Goal: Entertainment & Leisure: Browse casually

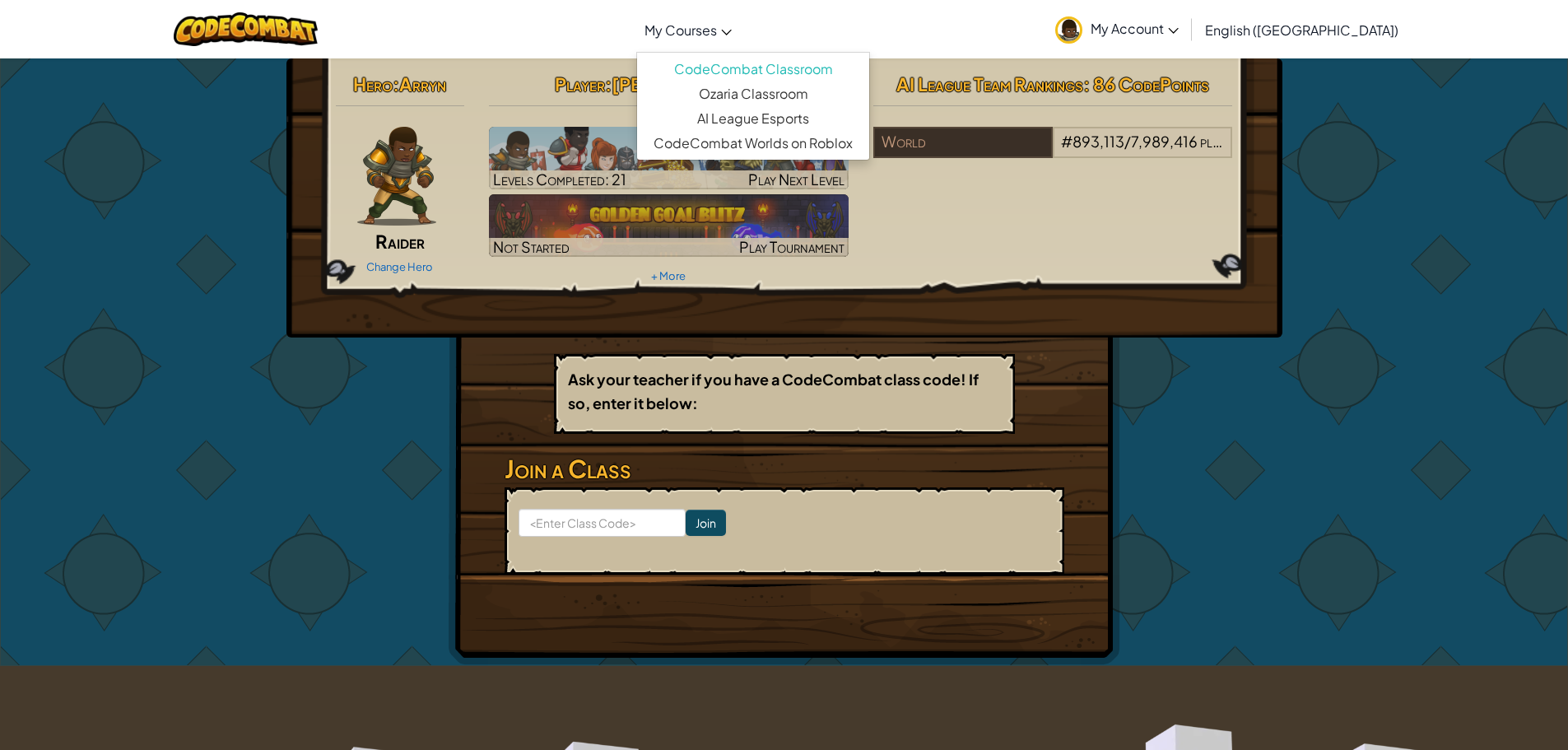
click at [717, 32] on span "My Courses" at bounding box center [680, 30] width 72 height 17
click at [855, 64] on link "CodeCombat Classroom" at bounding box center [753, 69] width 232 height 24
click at [1179, 24] on span "My Account" at bounding box center [1134, 29] width 88 height 17
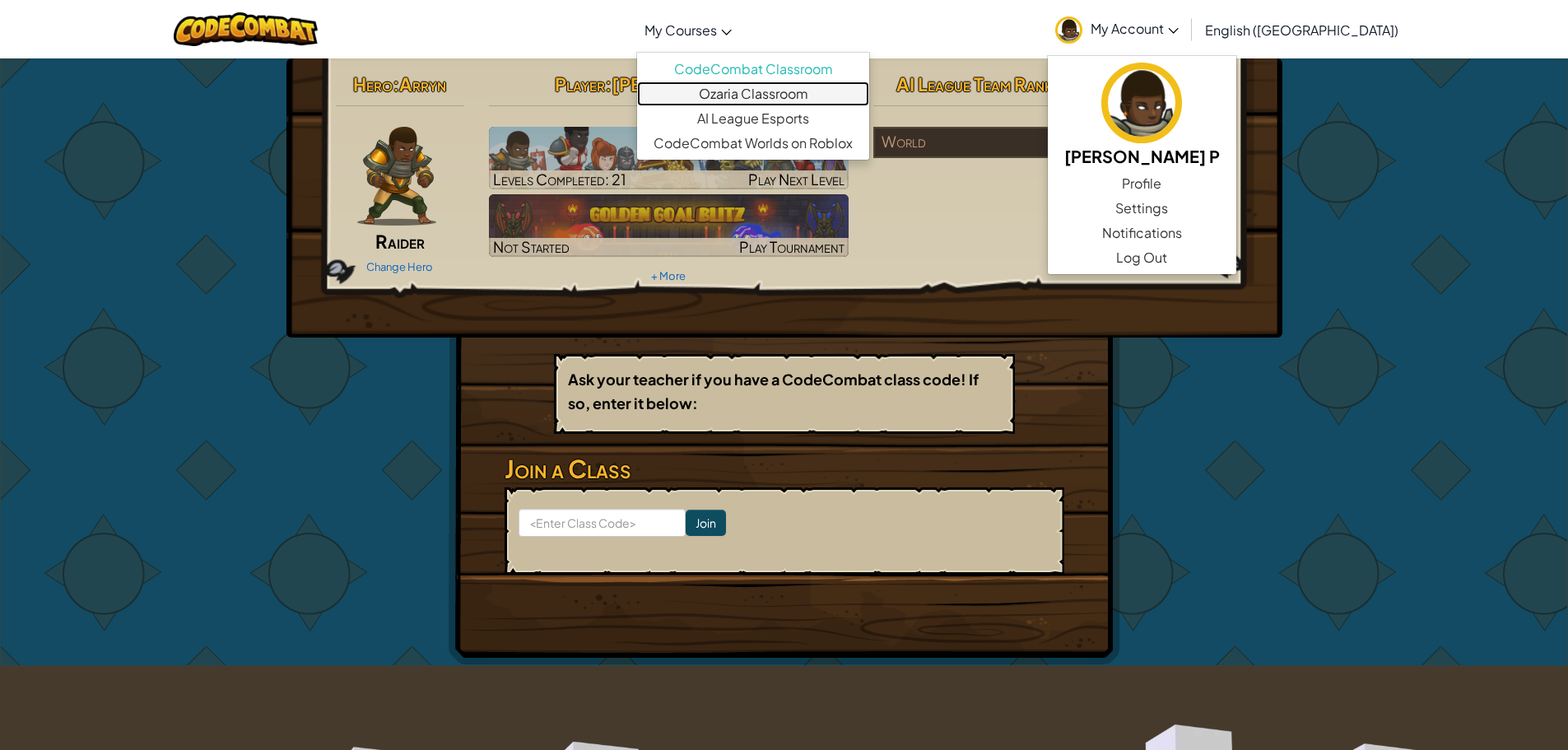
click at [774, 95] on link "Ozaria Classroom" at bounding box center [753, 94] width 232 height 24
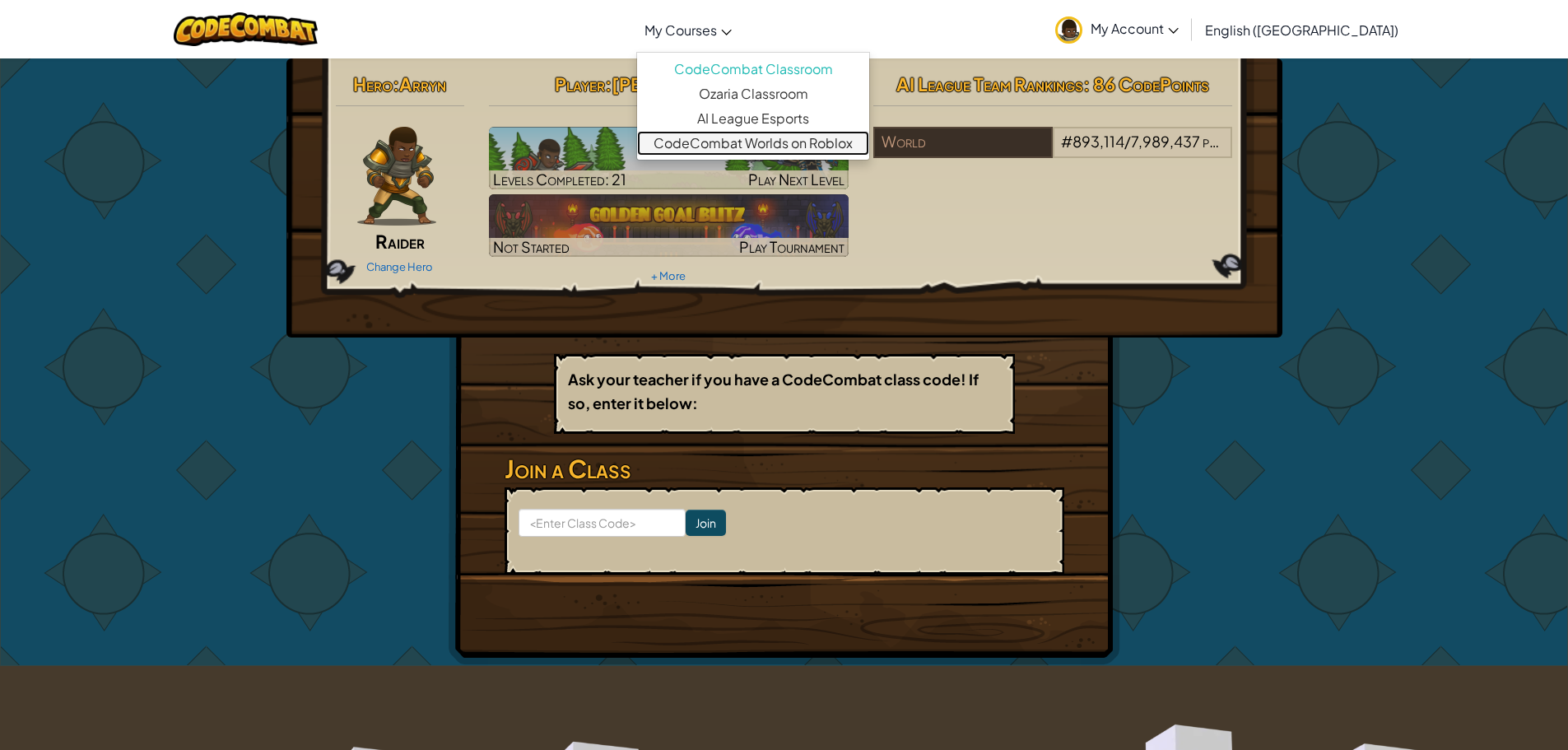
click at [813, 152] on link "CodeCombat Worlds on Roblox" at bounding box center [753, 143] width 232 height 24
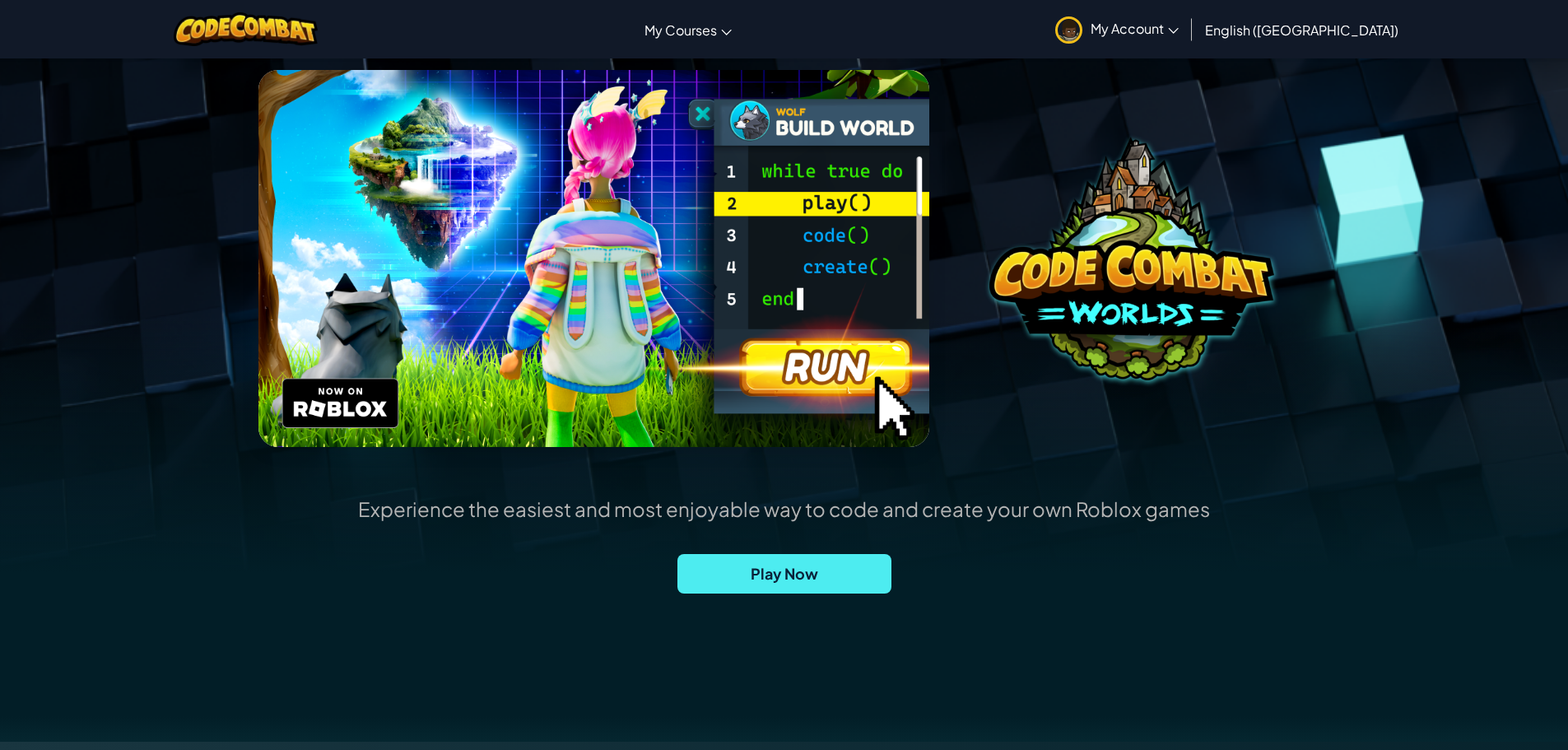
scroll to position [247, 0]
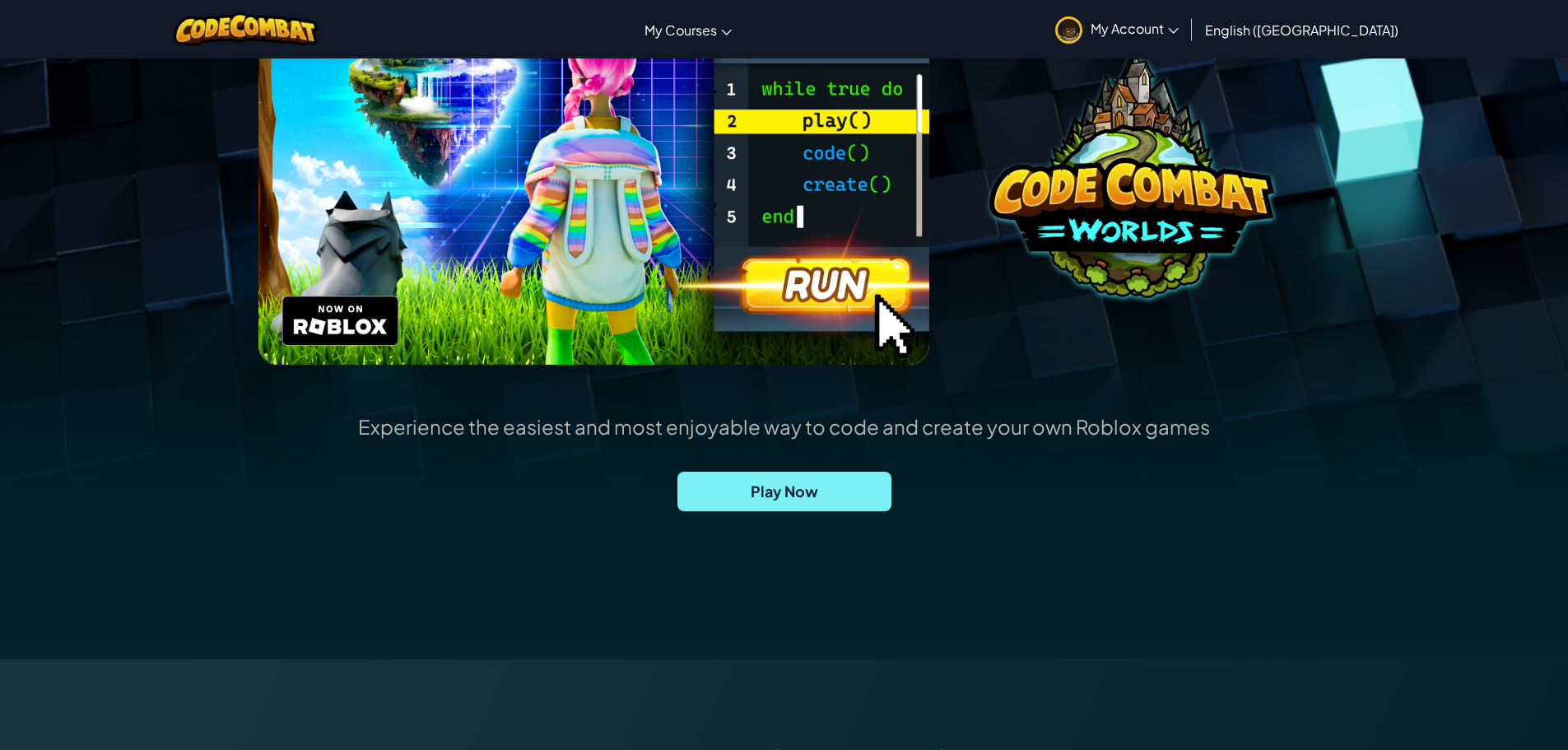
click at [807, 486] on span "Play Now" at bounding box center [785, 490] width 214 height 39
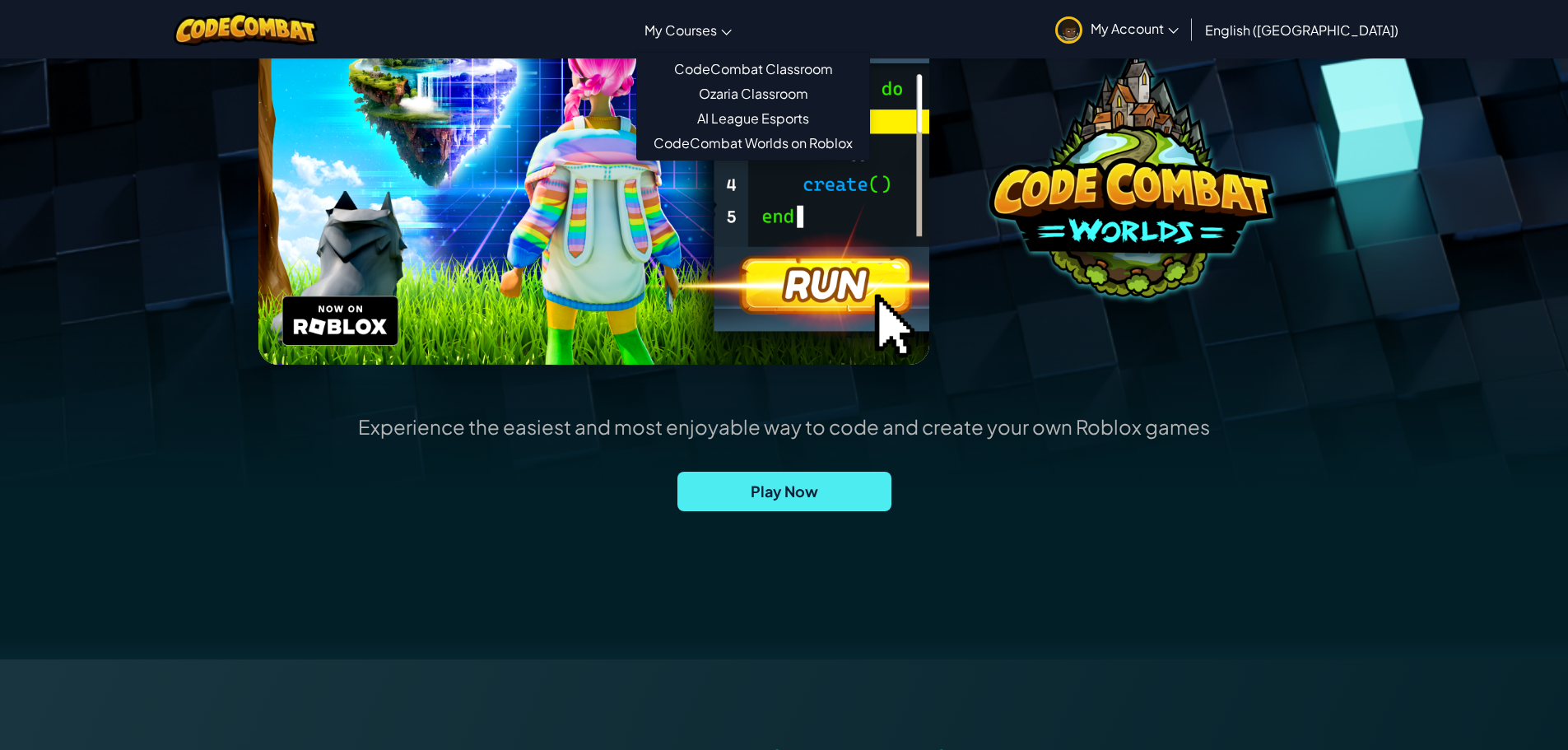
click at [717, 30] on span "My Courses" at bounding box center [680, 30] width 72 height 17
click at [787, 70] on link "CodeCombat Classroom" at bounding box center [753, 69] width 232 height 24
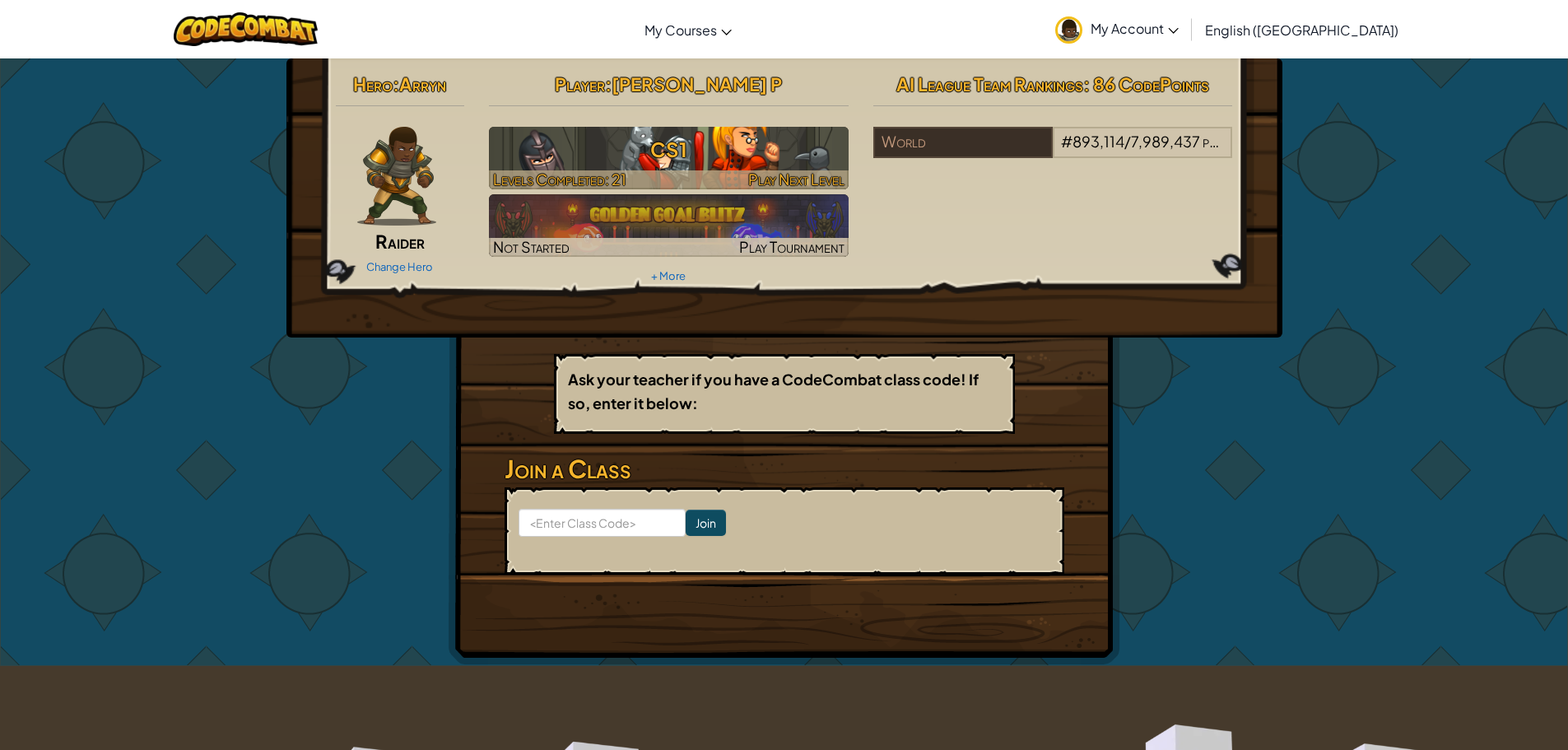
click at [666, 162] on h3 "CS1" at bounding box center [668, 149] width 360 height 37
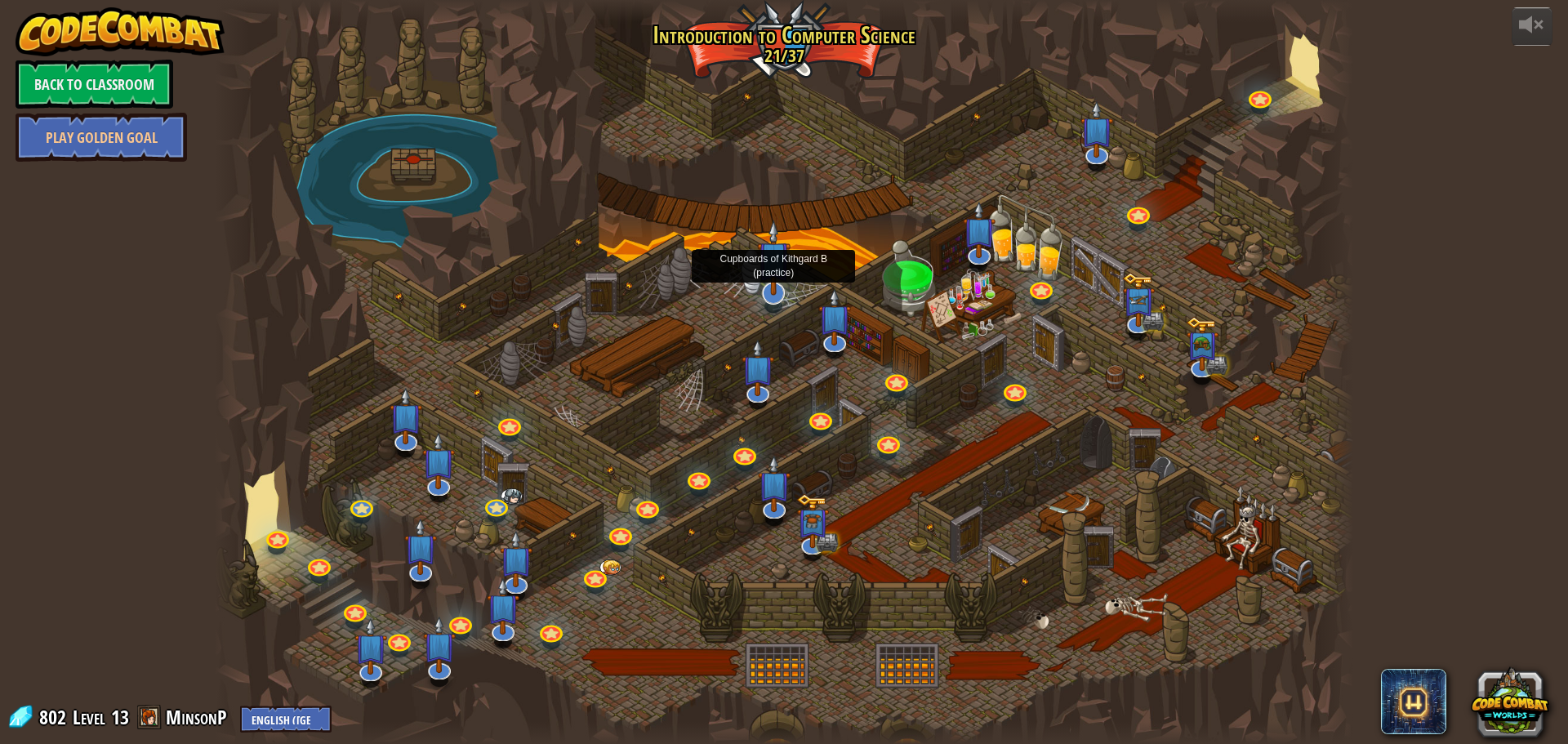
click at [781, 291] on img at bounding box center [774, 258] width 34 height 76
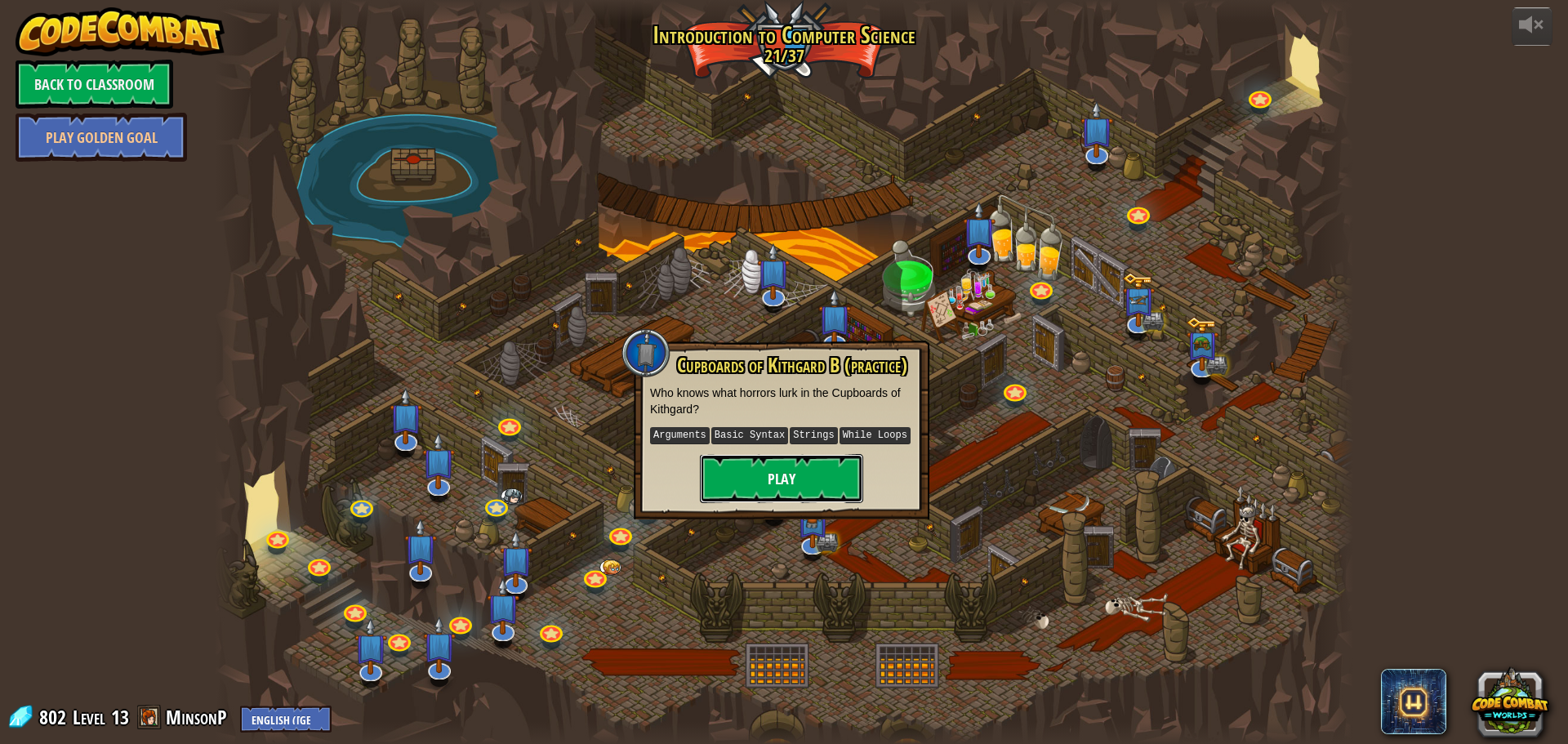
click at [787, 467] on button "Play" at bounding box center [781, 478] width 163 height 49
click at [797, 475] on button "Play" at bounding box center [781, 478] width 163 height 49
click at [1427, 378] on div "powered by Back to Classroom Play Golden Goal Kithgard Gates Escape the Kithgar…" at bounding box center [784, 372] width 1568 height 744
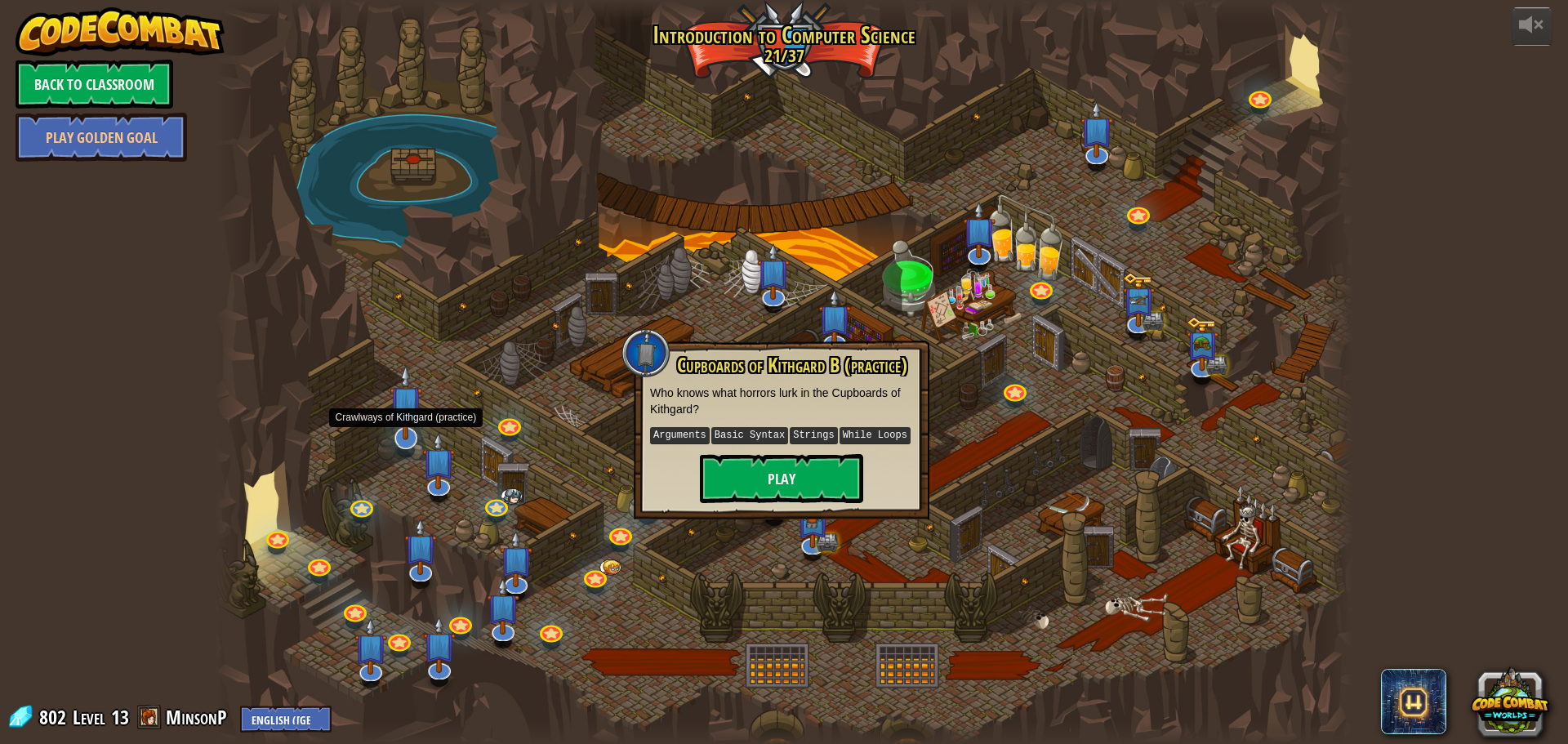
click at [405, 419] on img at bounding box center [406, 402] width 34 height 76
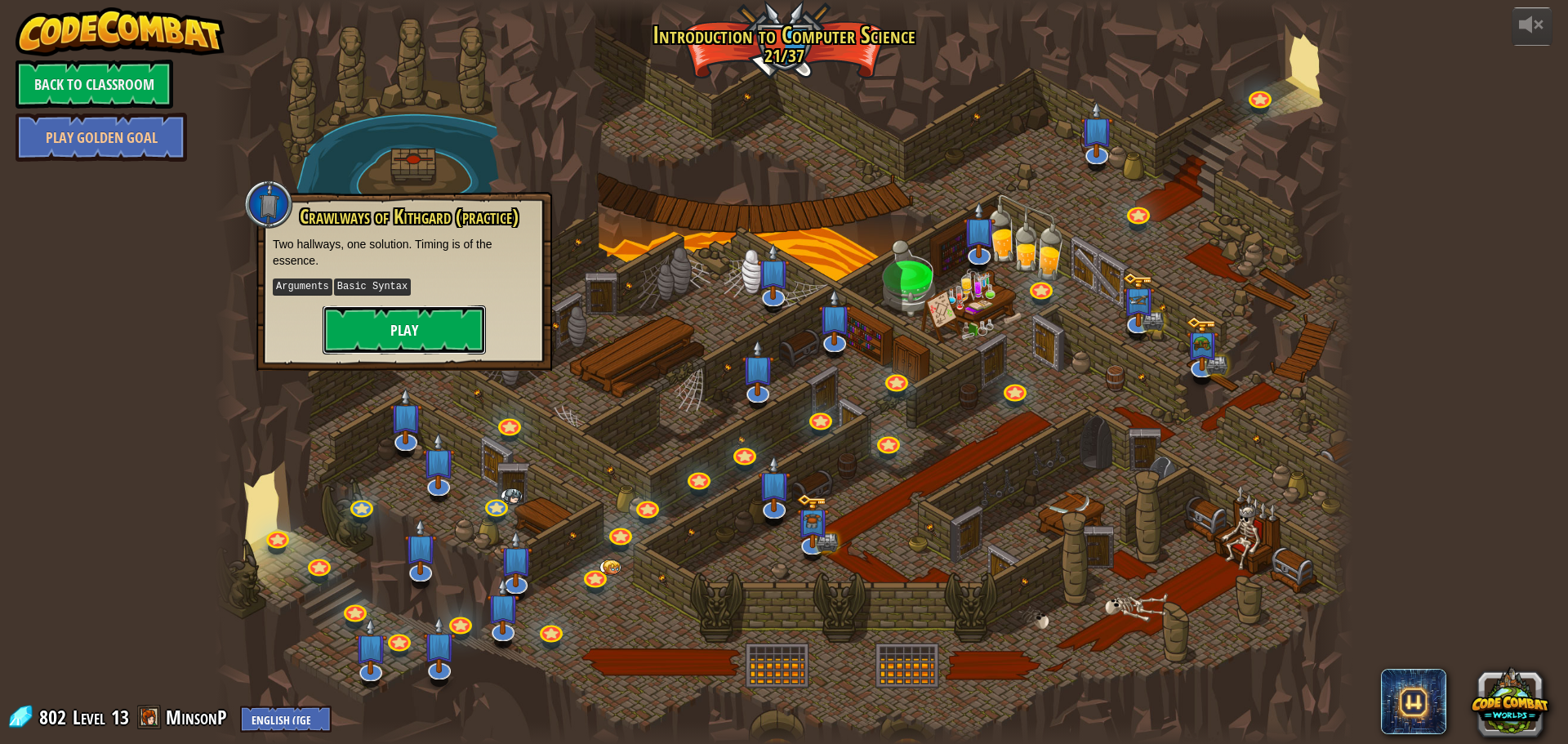
click at [430, 321] on button "Play" at bounding box center [404, 329] width 163 height 49
click at [425, 327] on button "Play" at bounding box center [404, 329] width 163 height 49
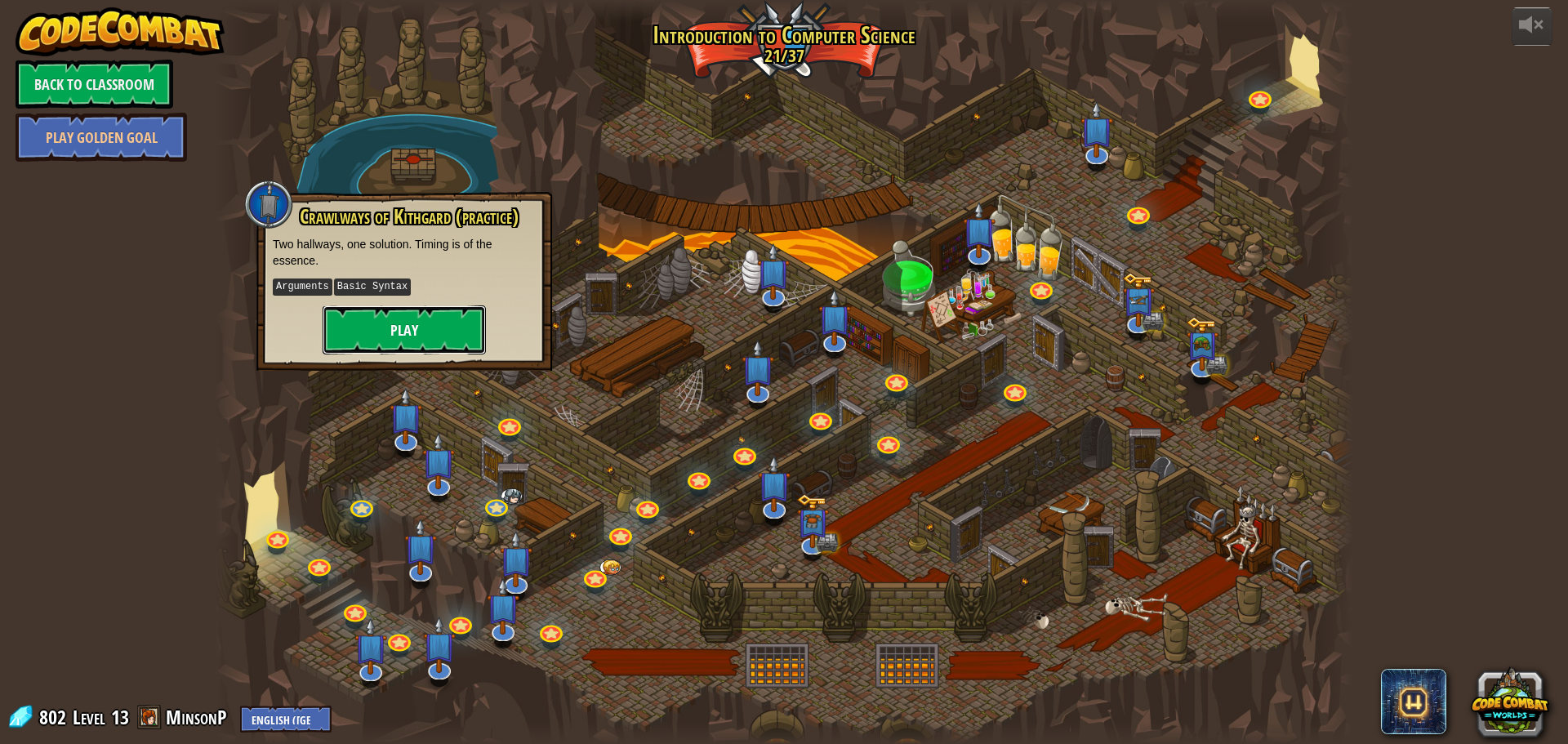
click at [425, 327] on button "Play" at bounding box center [404, 329] width 163 height 49
click at [512, 569] on img at bounding box center [515, 546] width 34 height 76
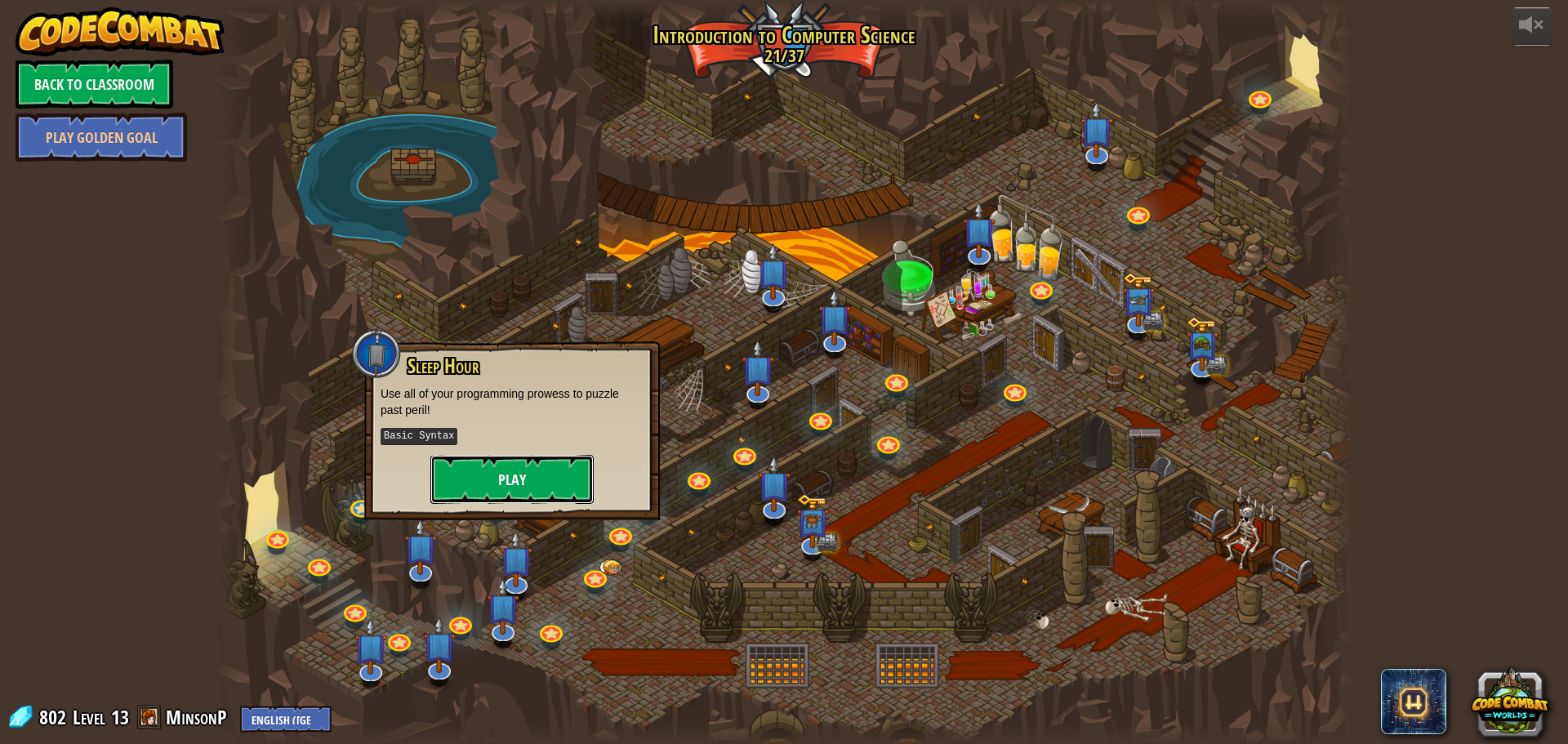
click at [494, 471] on button "Play" at bounding box center [512, 479] width 163 height 49
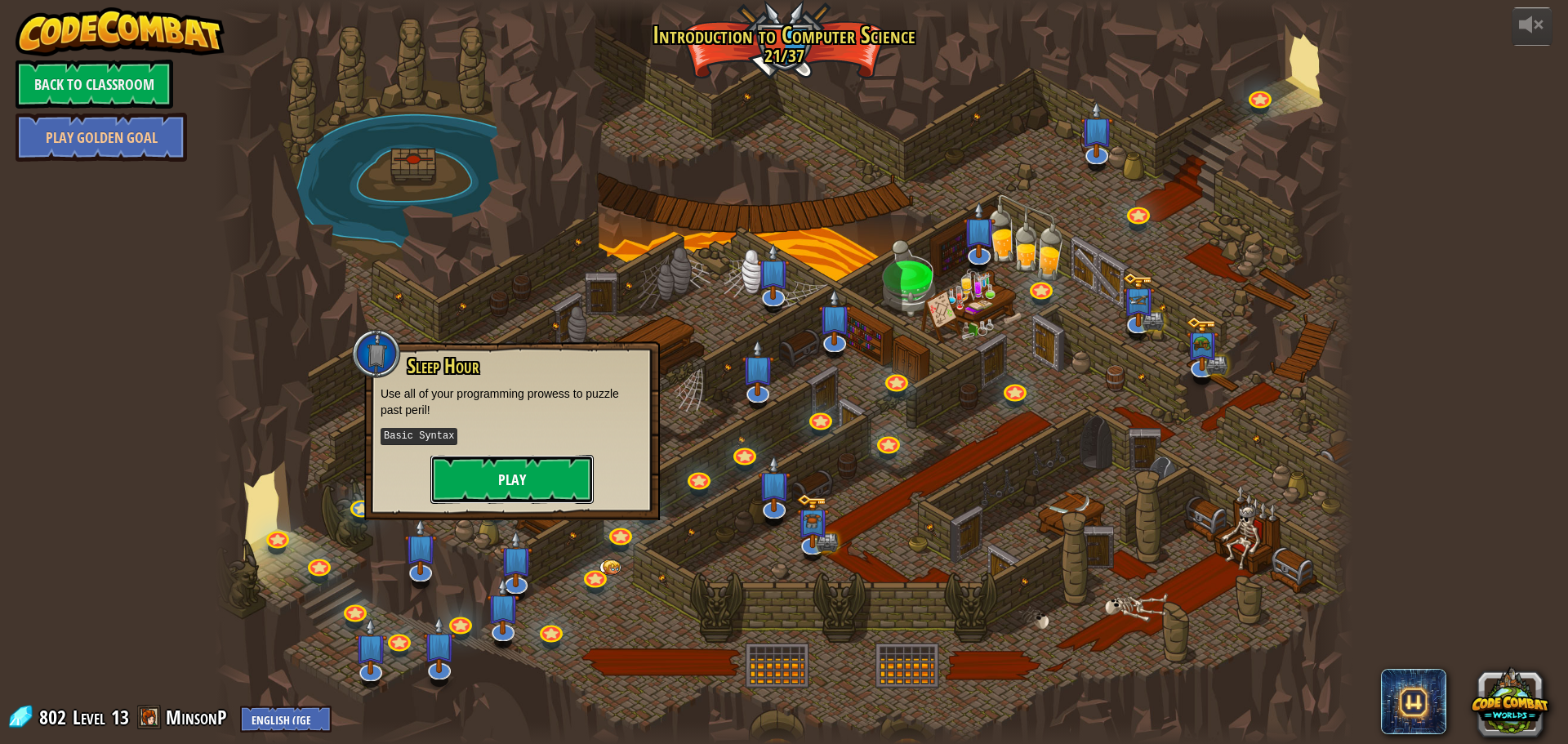
click at [494, 471] on button "Play" at bounding box center [512, 479] width 163 height 49
click at [1134, 204] on link at bounding box center [1138, 211] width 33 height 33
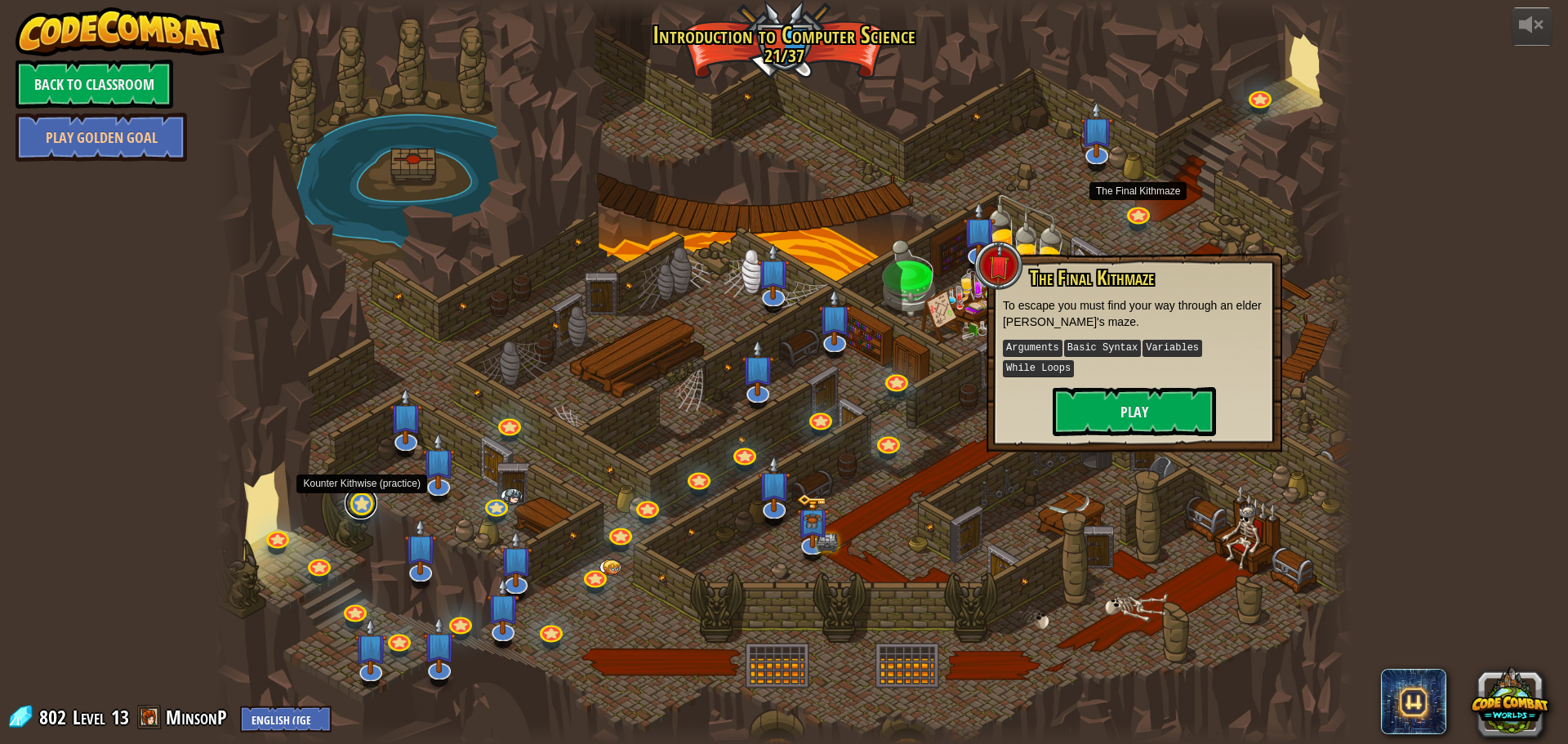
click at [366, 512] on link at bounding box center [361, 503] width 33 height 33
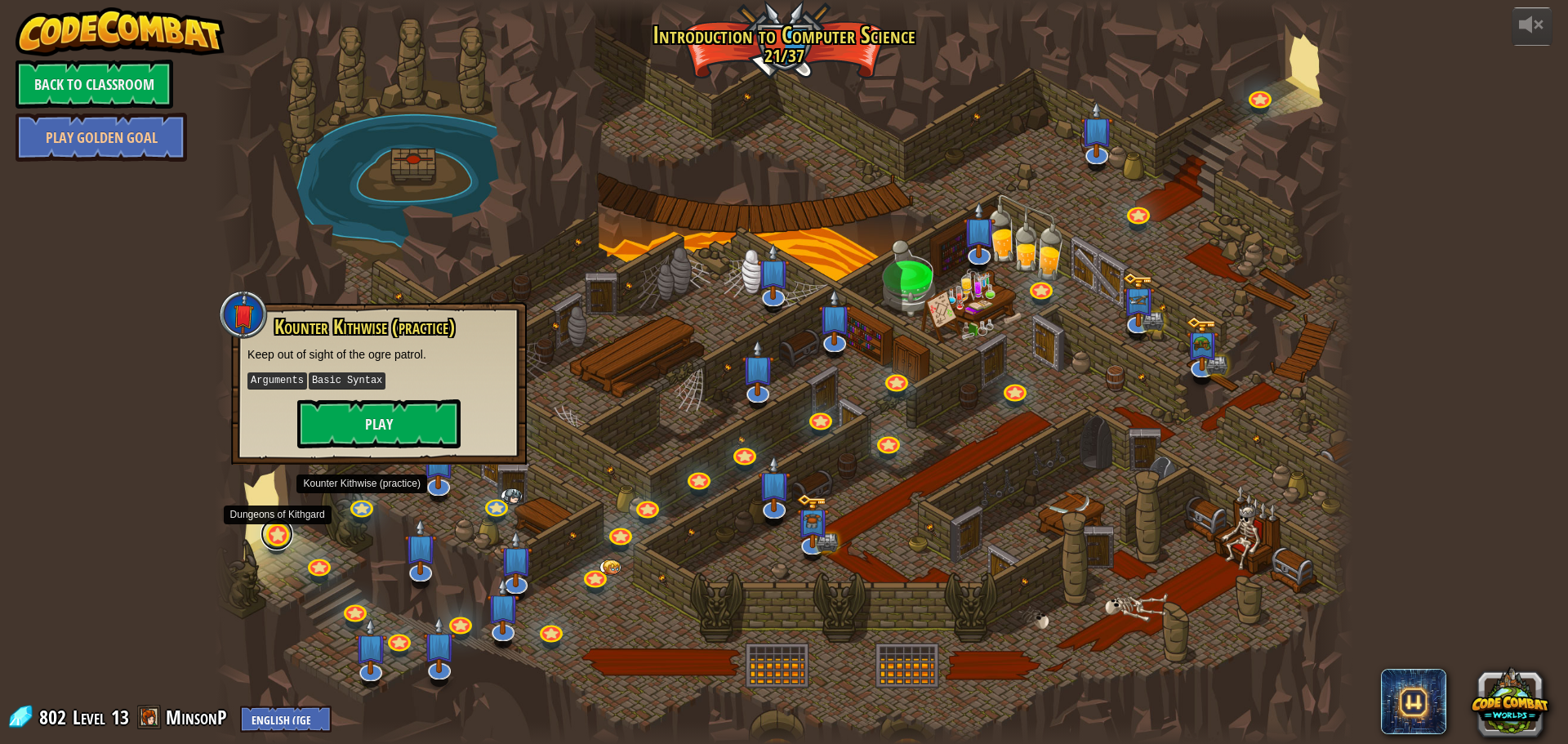
click at [274, 538] on link at bounding box center [277, 534] width 33 height 33
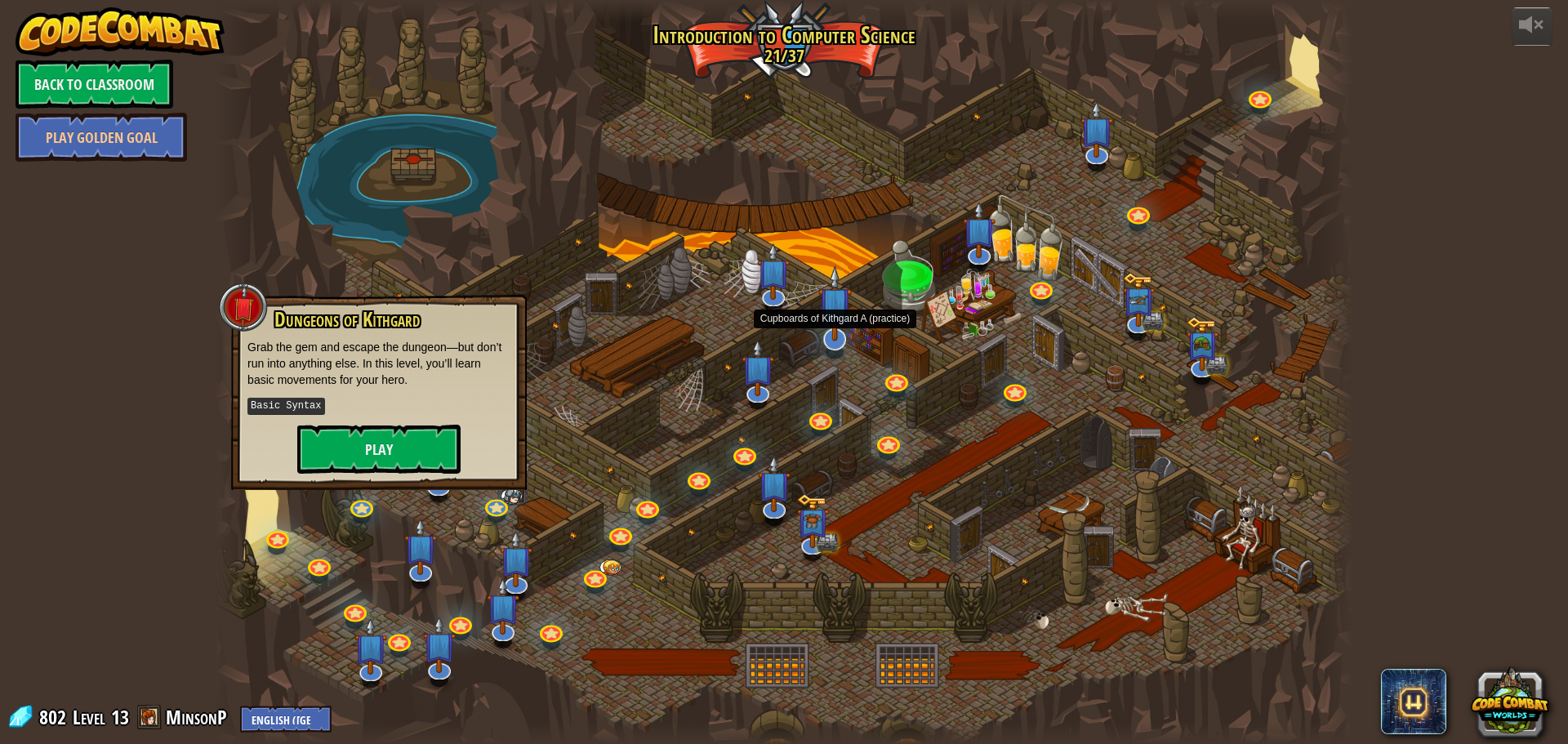
click at [846, 334] on img at bounding box center [835, 303] width 34 height 76
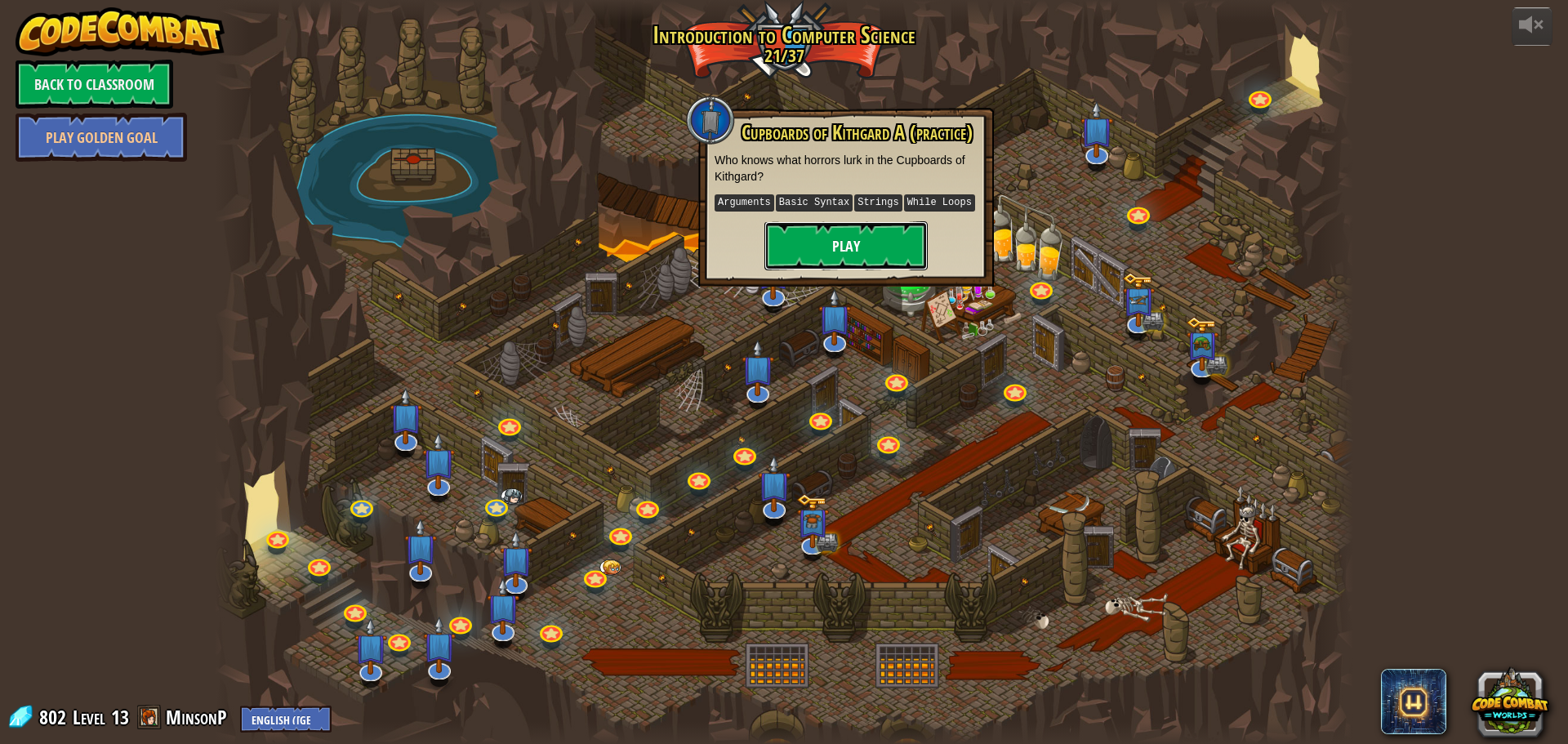
click at [870, 234] on button "Play" at bounding box center [845, 245] width 163 height 49
click at [851, 241] on button "Play" at bounding box center [845, 245] width 163 height 49
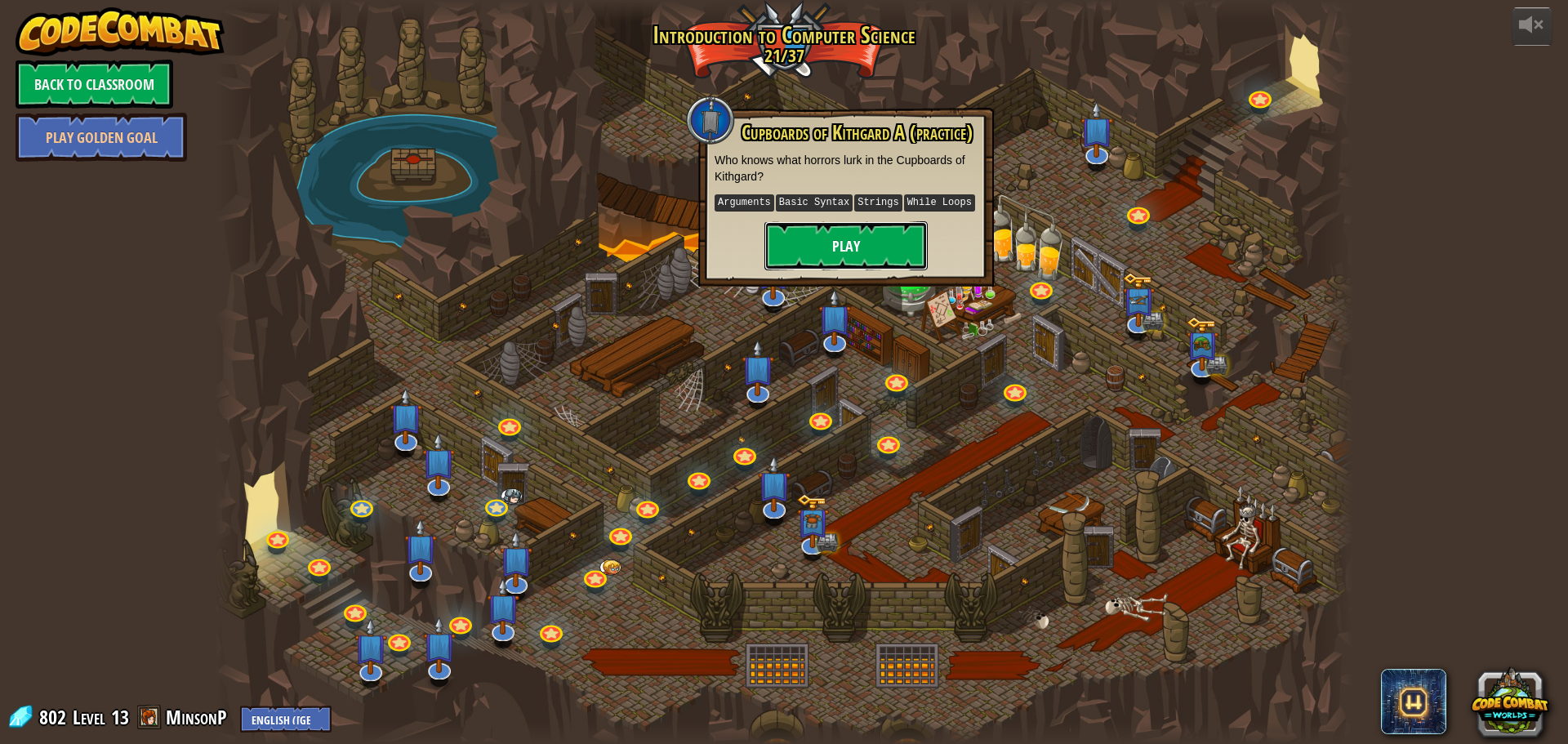
click at [851, 241] on button "Play" at bounding box center [845, 245] width 163 height 49
click at [865, 246] on button "Play" at bounding box center [845, 245] width 163 height 49
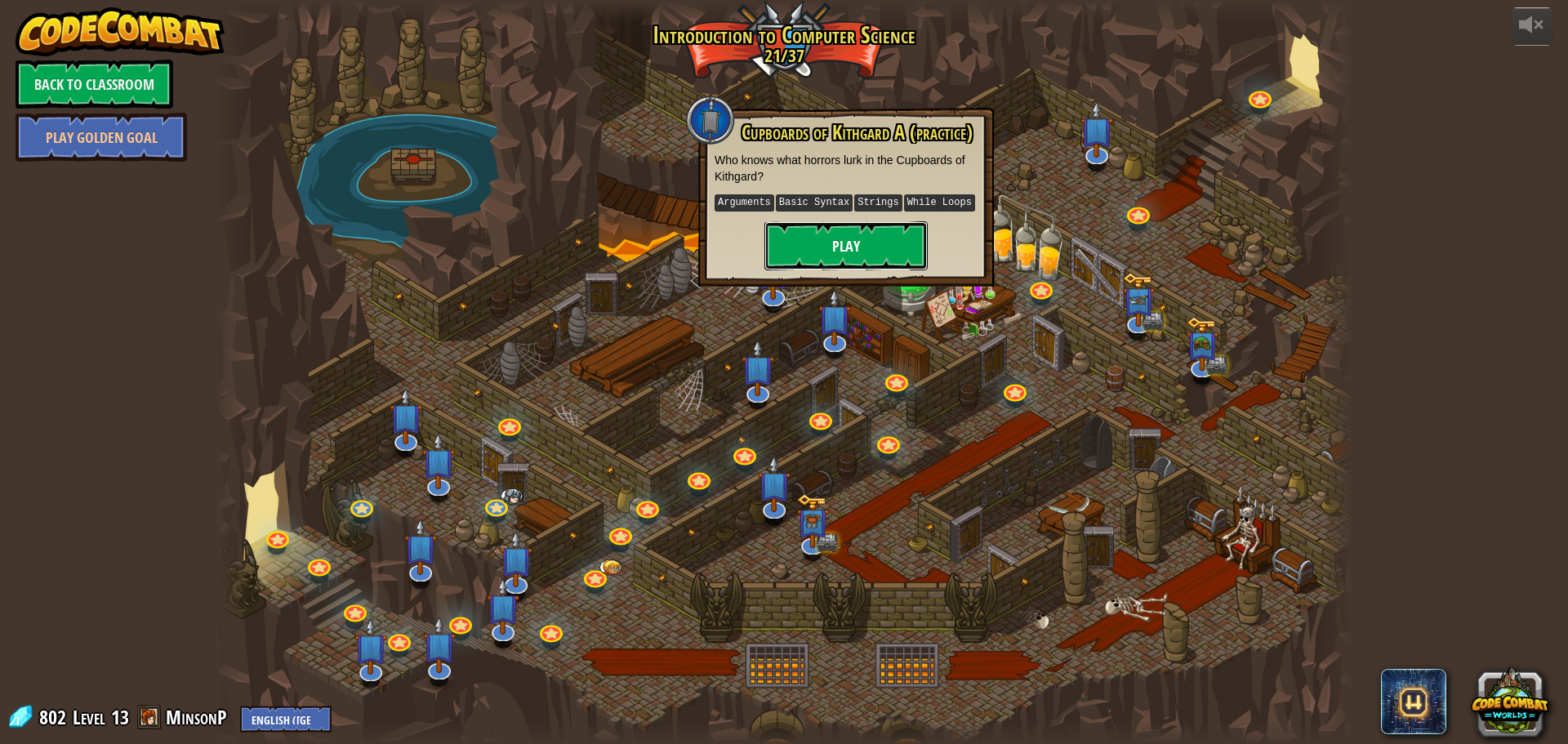
click at [865, 246] on button "Play" at bounding box center [845, 245] width 163 height 49
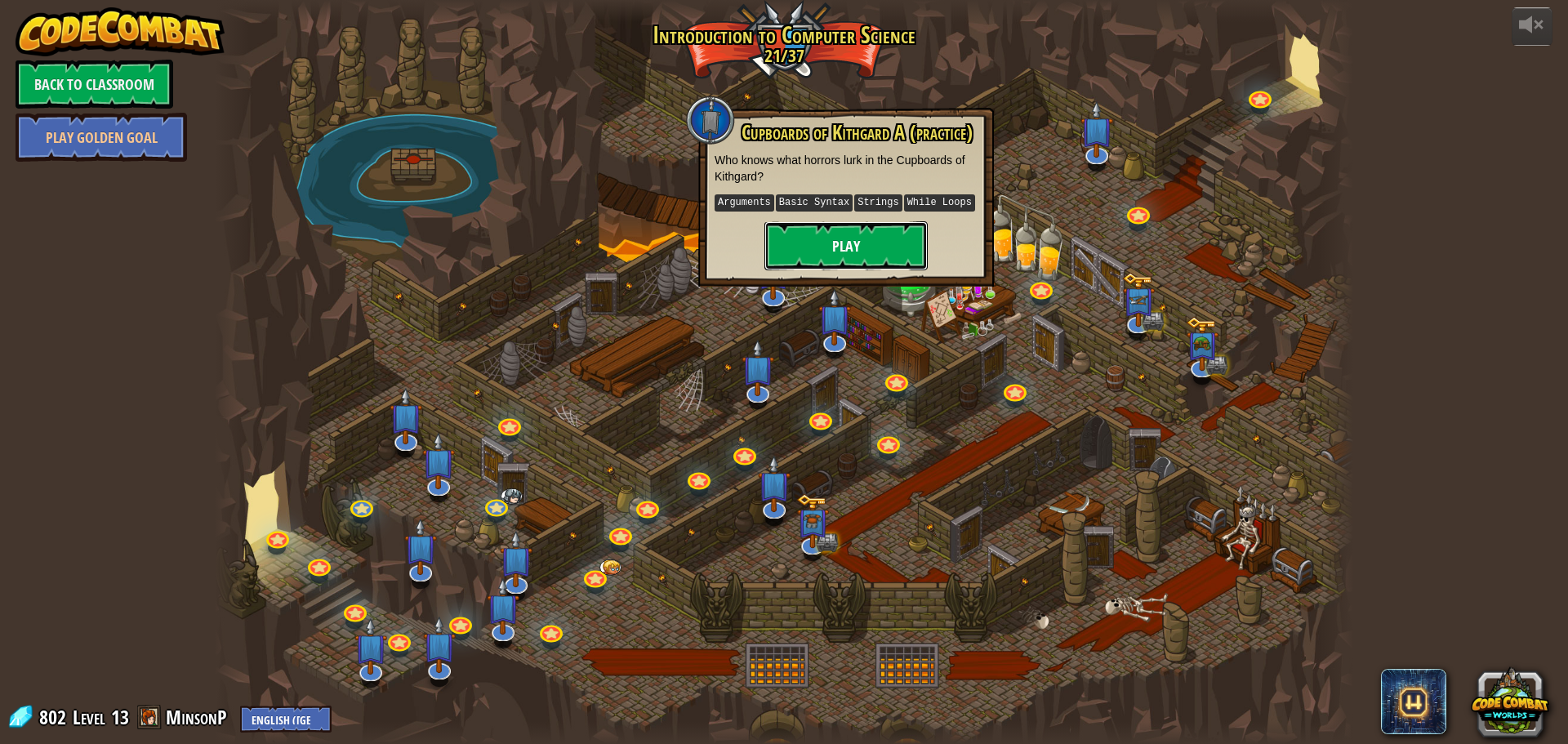
click at [865, 246] on button "Play" at bounding box center [845, 245] width 163 height 49
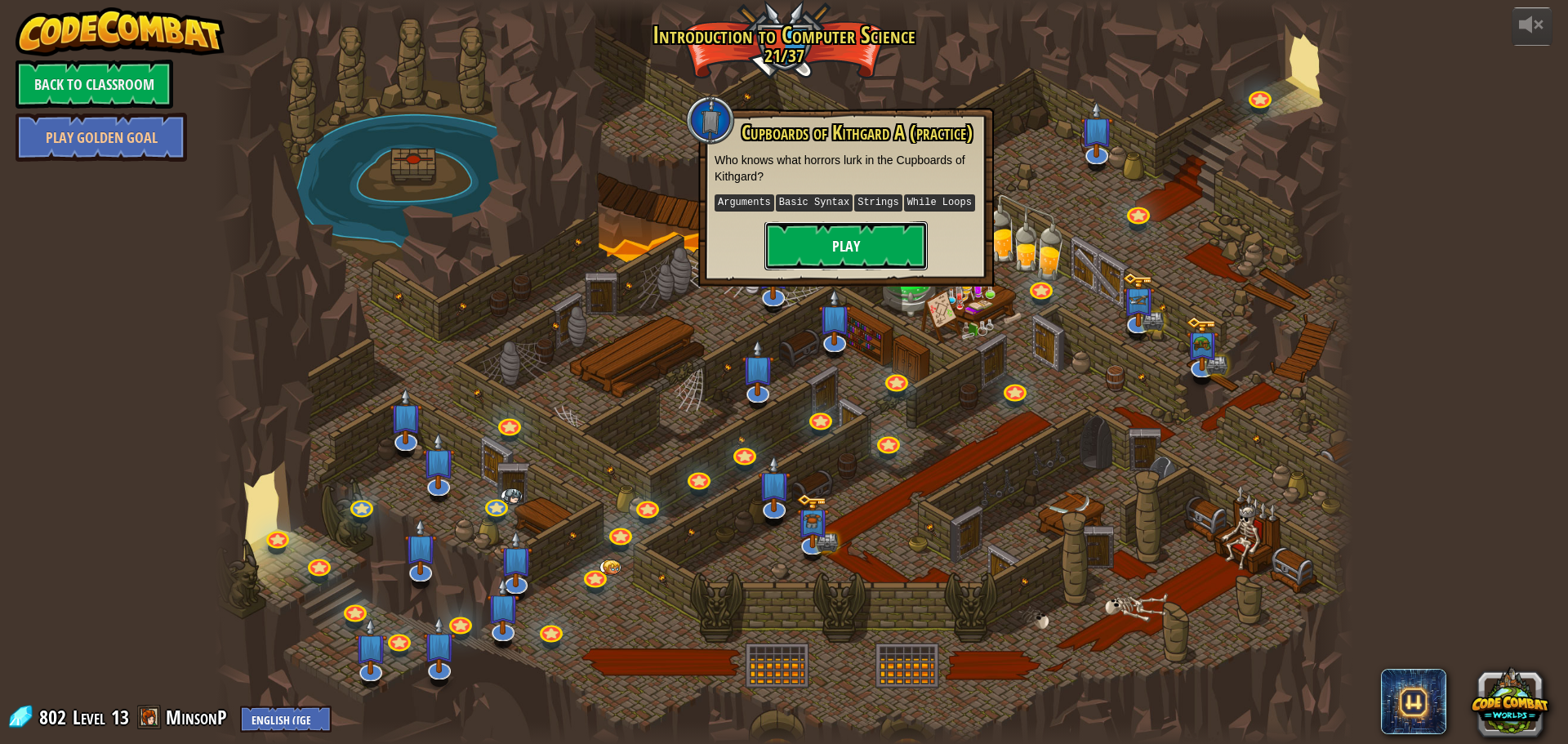
click at [865, 246] on button "Play" at bounding box center [845, 245] width 163 height 49
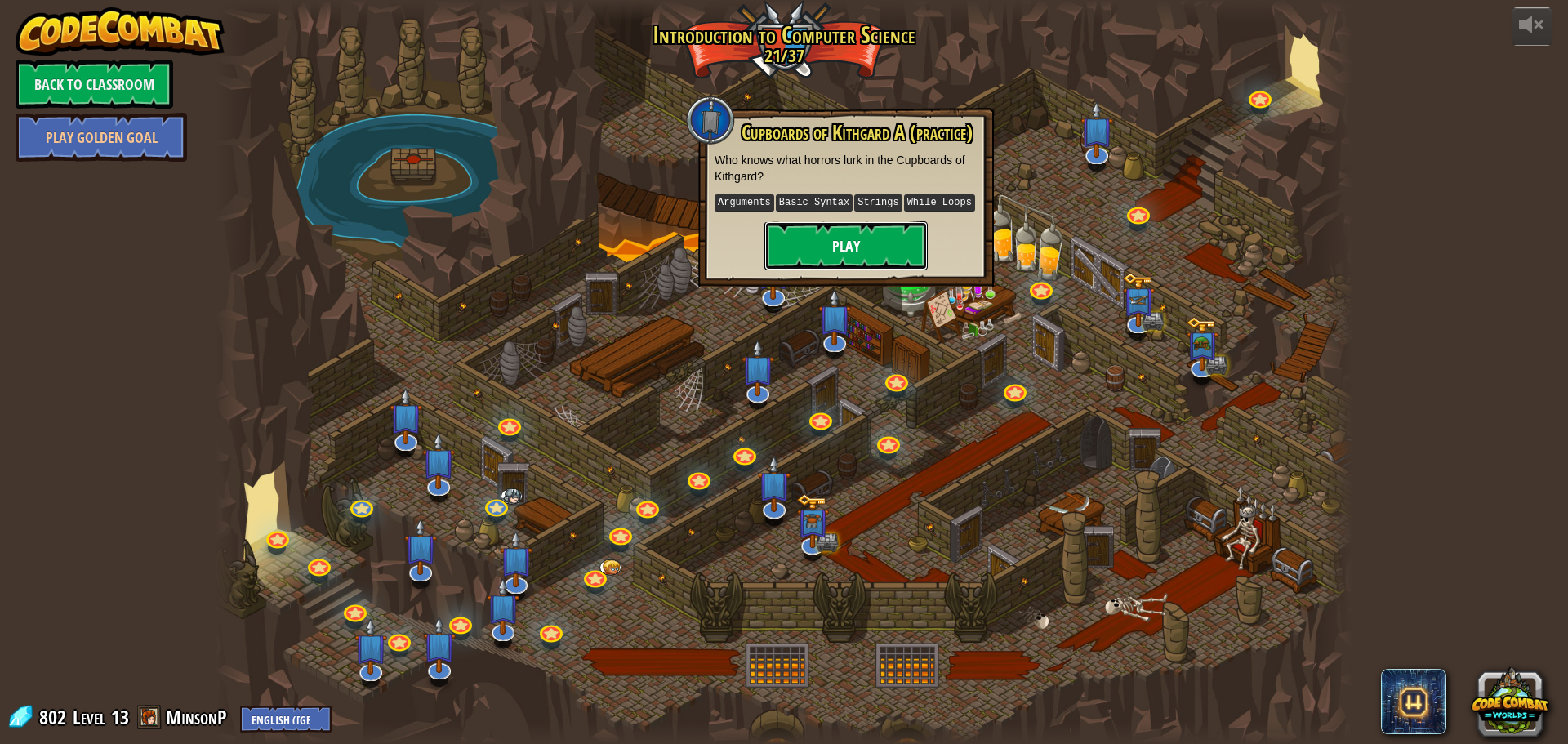
click at [864, 251] on button "Play" at bounding box center [845, 245] width 163 height 49
click at [863, 251] on button "Play" at bounding box center [845, 245] width 163 height 49
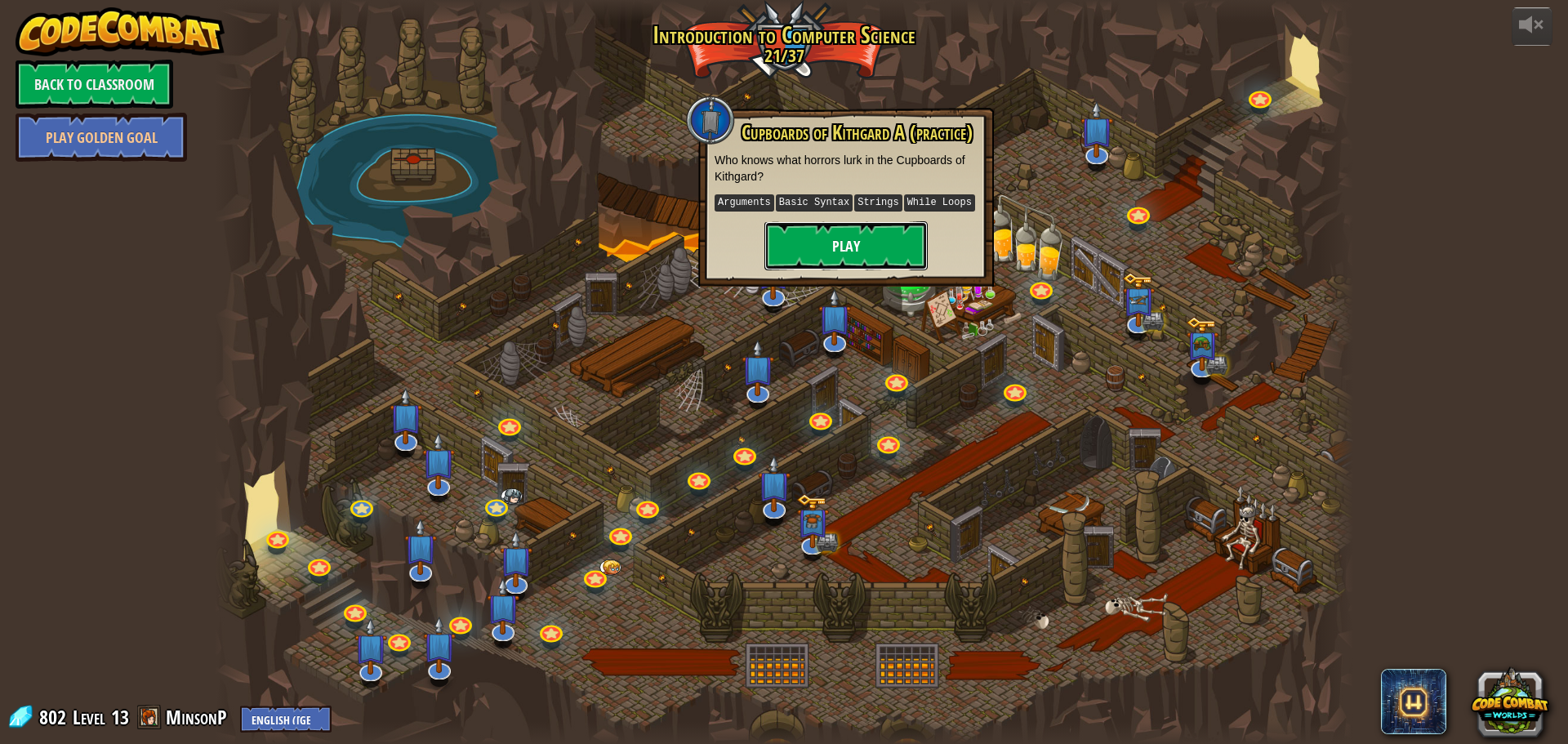
click at [863, 251] on button "Play" at bounding box center [845, 245] width 163 height 49
drag, startPoint x: 1285, startPoint y: 381, endPoint x: 1185, endPoint y: 517, distance: 168.8
click at [1185, 517] on div at bounding box center [783, 372] width 1138 height 744
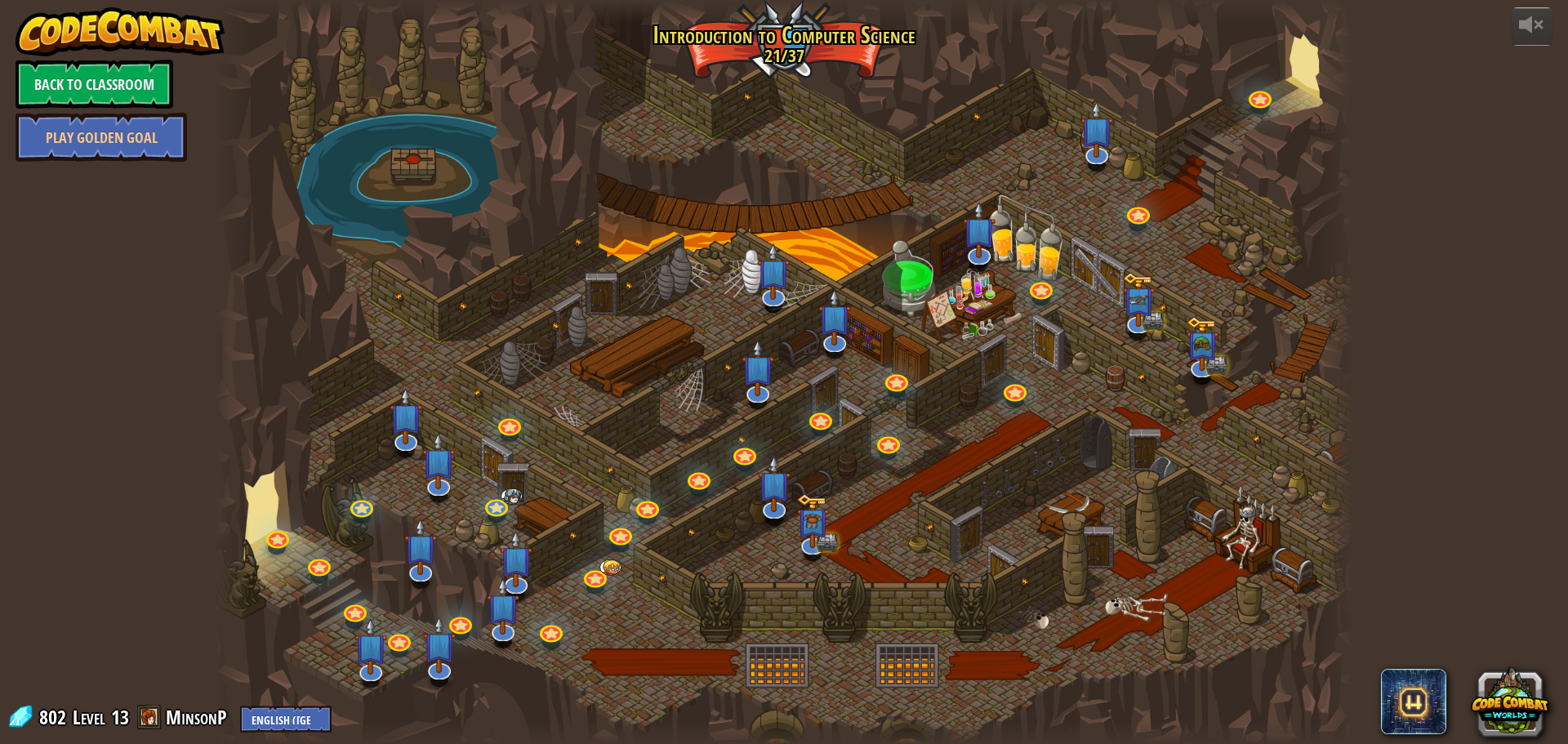
click at [1209, 435] on div at bounding box center [783, 372] width 1138 height 744
click at [1195, 352] on img at bounding box center [1202, 331] width 34 height 73
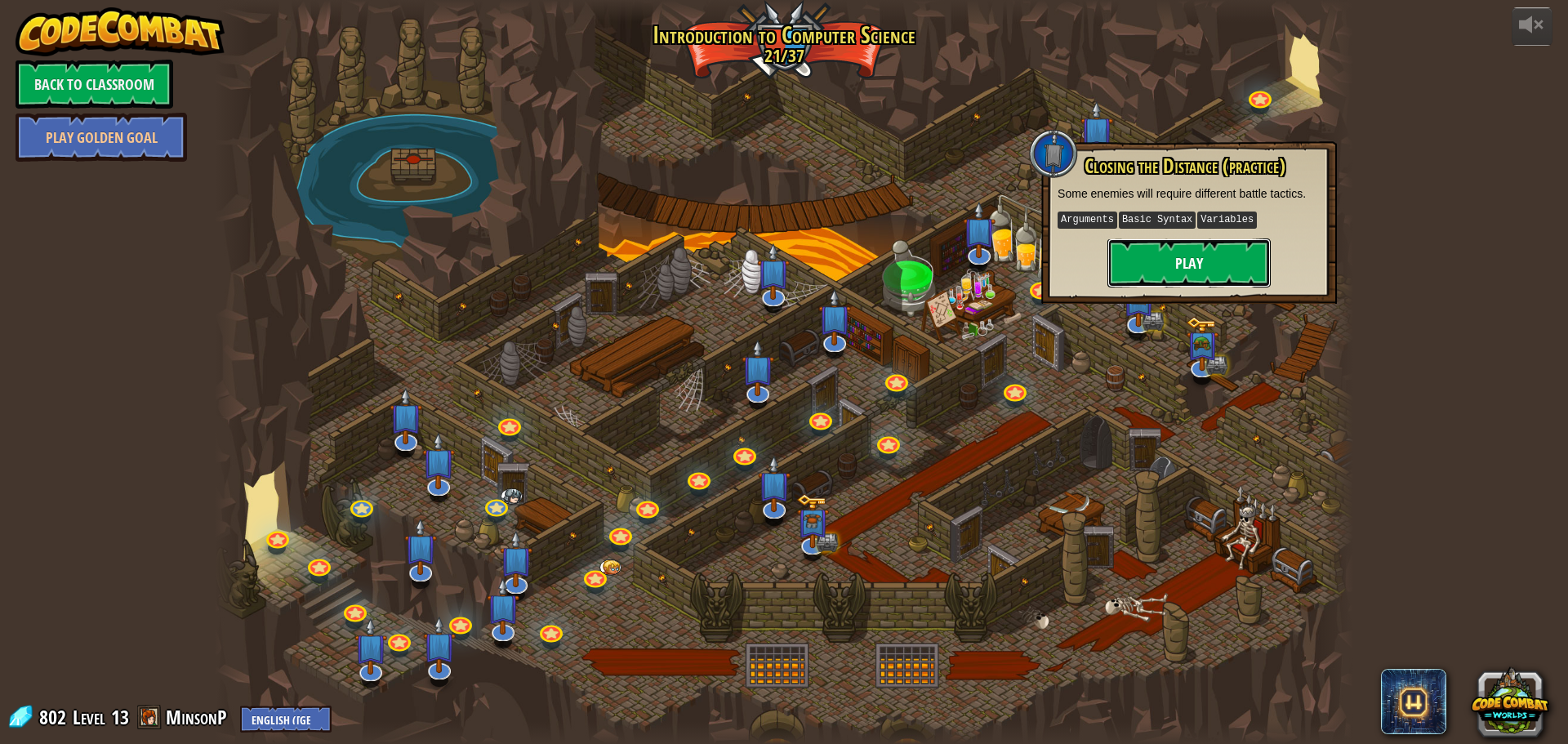
click at [1186, 262] on button "Play" at bounding box center [1189, 263] width 163 height 49
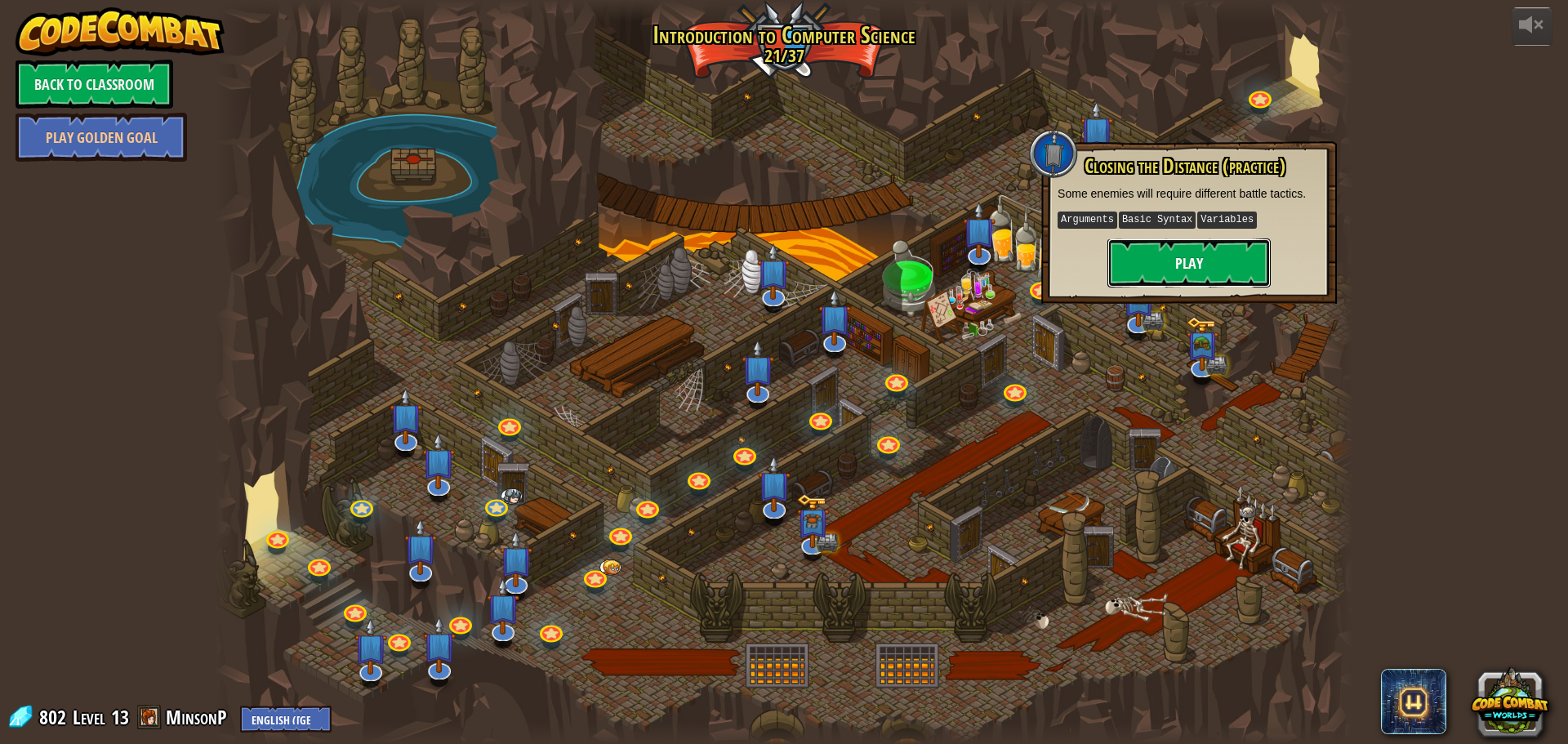
click at [1186, 262] on button "Play" at bounding box center [1189, 263] width 163 height 49
click at [1186, 263] on button "Play" at bounding box center [1189, 263] width 163 height 49
click at [200, 724] on link "MinsonP" at bounding box center [199, 716] width 67 height 26
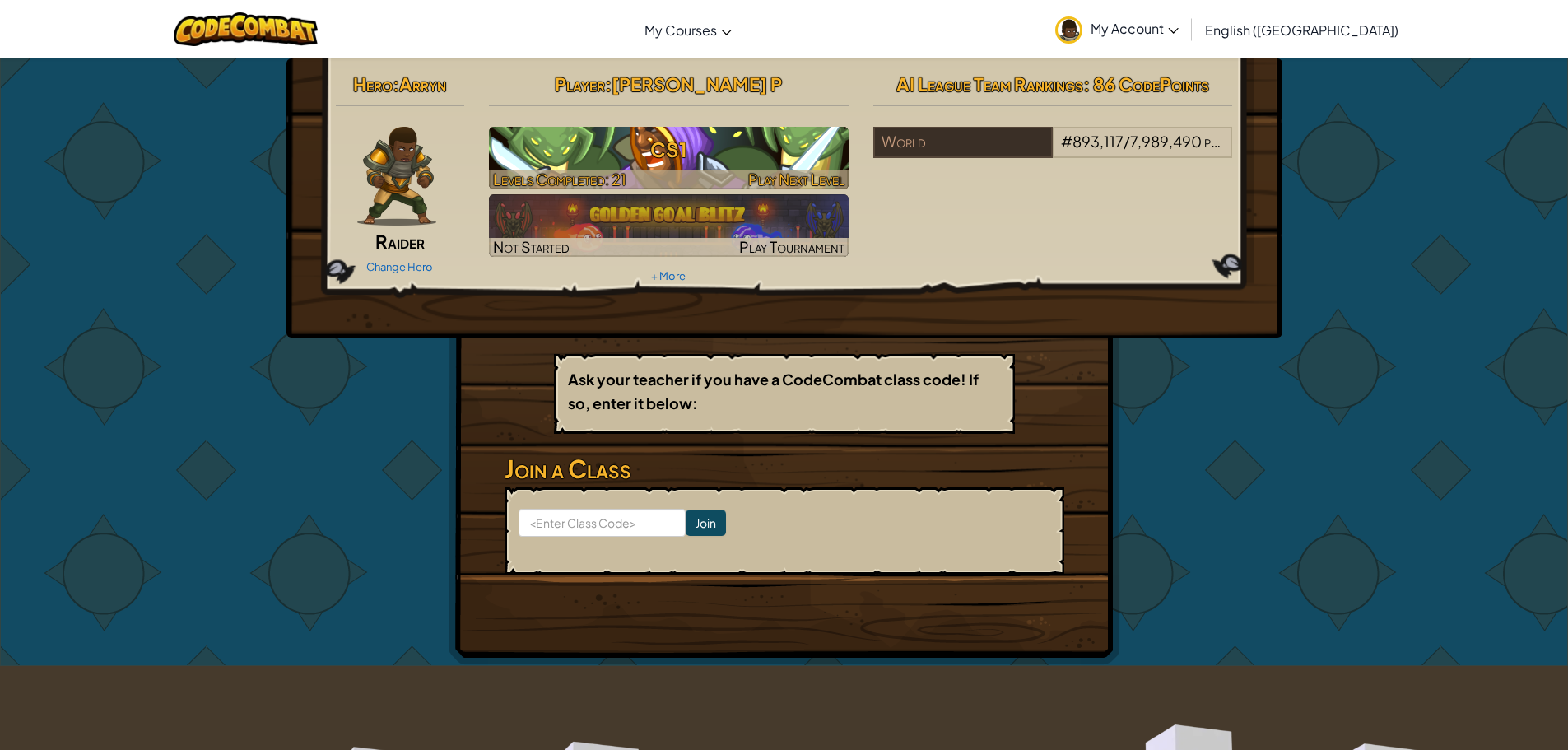
click at [699, 146] on h3 "CS1" at bounding box center [668, 149] width 360 height 37
